Goal: Task Accomplishment & Management: Complete application form

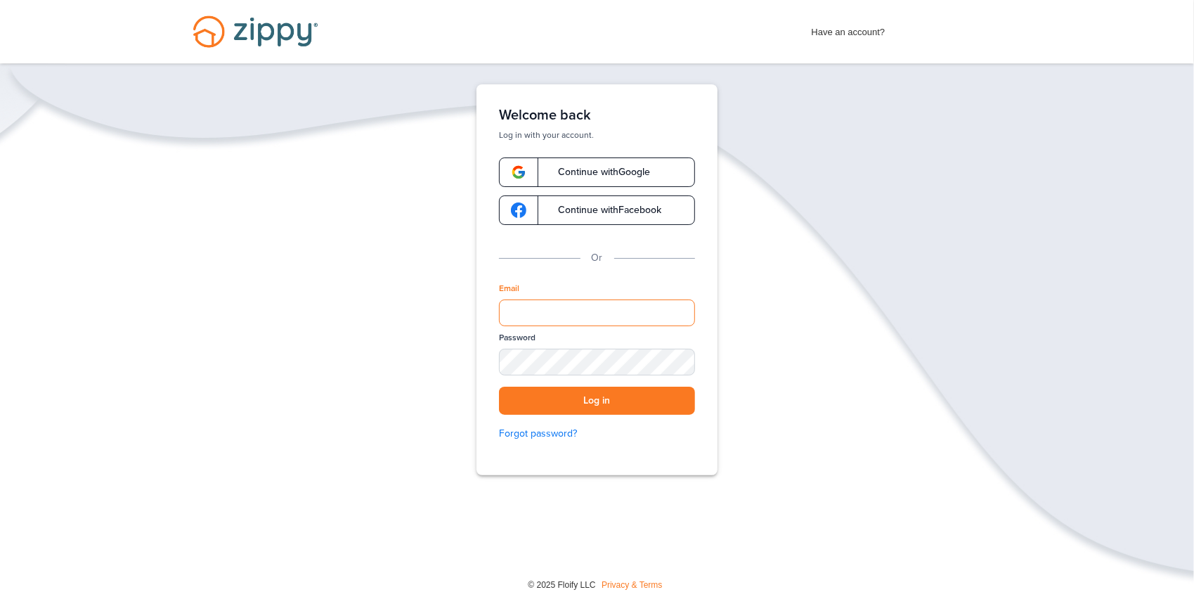
click at [559, 315] on input "Email" at bounding box center [597, 312] width 196 height 27
type input "**********"
click at [557, 396] on button "Log in" at bounding box center [597, 401] width 196 height 29
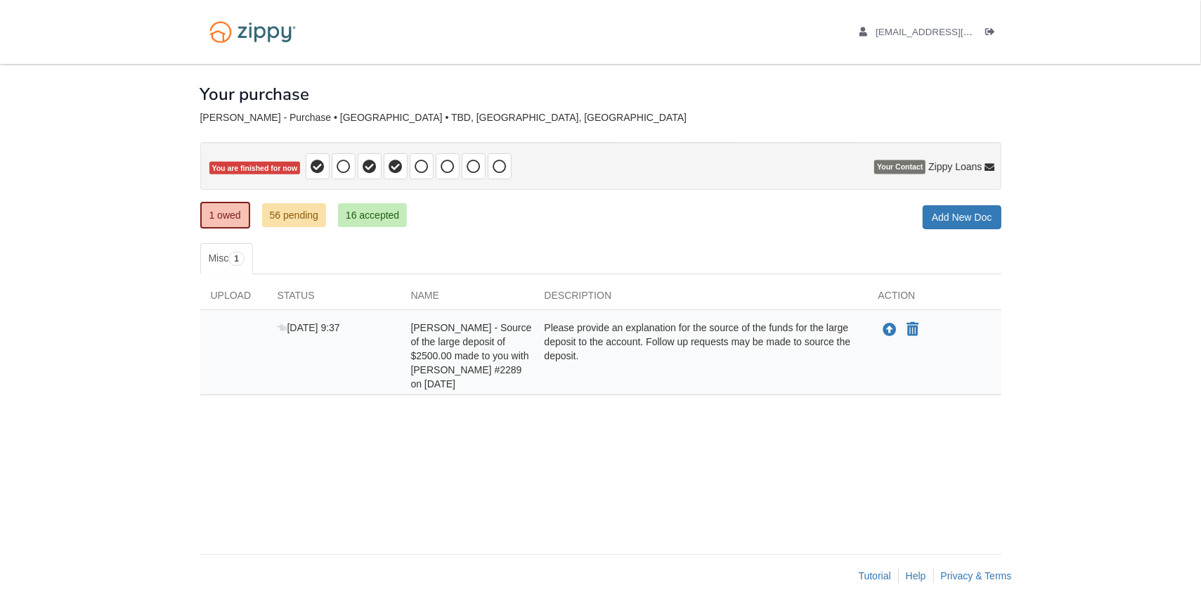
click at [608, 358] on div "Please provide an explanation for the source of the funds for the large deposit…" at bounding box center [701, 355] width 334 height 70
drag, startPoint x: 545, startPoint y: 322, endPoint x: 604, endPoint y: 358, distance: 68.8
click at [604, 358] on div "Please provide an explanation for the source of the funds for the large deposit…" at bounding box center [701, 355] width 334 height 70
drag, startPoint x: 604, startPoint y: 358, endPoint x: 585, endPoint y: 330, distance: 33.5
copy div "Please provide an explanation for the source of the funds for the large deposit…"
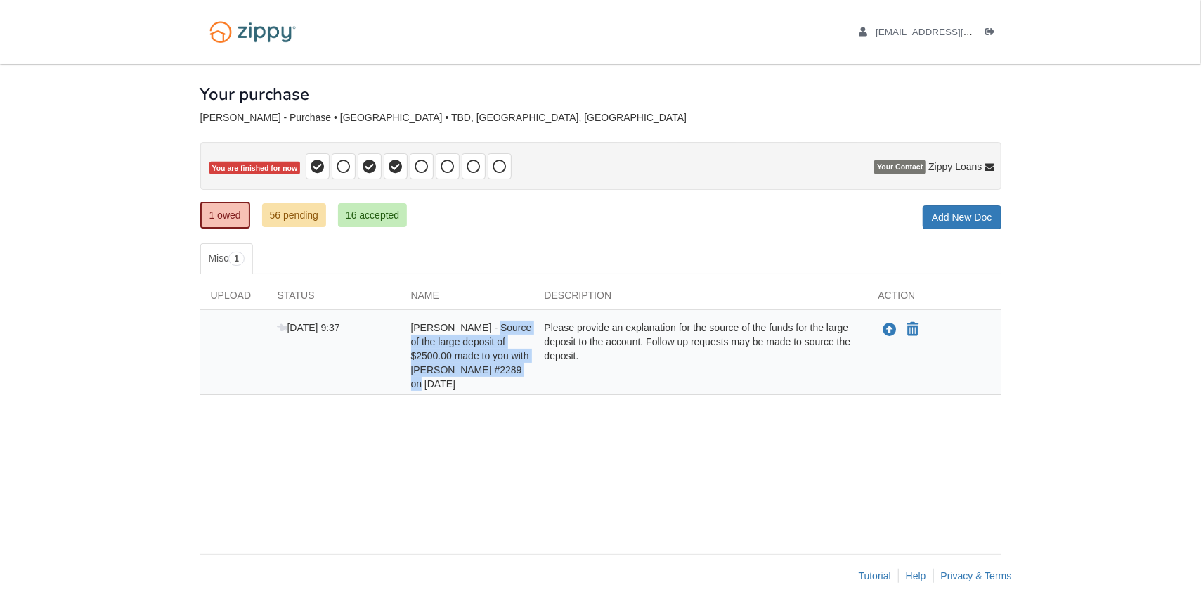
drag, startPoint x: 481, startPoint y: 323, endPoint x: 526, endPoint y: 368, distance: 62.6
click at [526, 368] on div "[PERSON_NAME] - Source of the large deposit of $2500.00 made to you with [PERSO…" at bounding box center [468, 355] width 134 height 70
drag, startPoint x: 526, startPoint y: 368, endPoint x: 488, endPoint y: 342, distance: 46.0
copy span "Source of the large deposit of $2500.00 made to you with [PERSON_NAME] #2289 on…"
